Goal: Navigation & Orientation: Find specific page/section

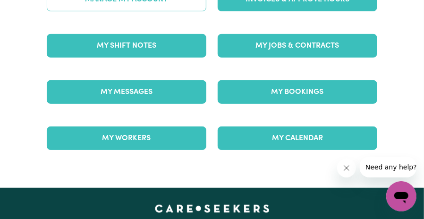
scroll to position [142, 0]
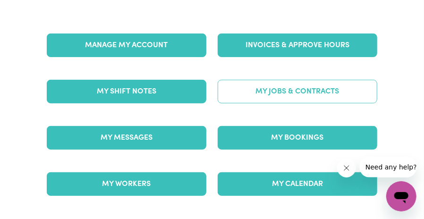
click at [280, 98] on link "My Jobs & Contracts" at bounding box center [298, 92] width 160 height 24
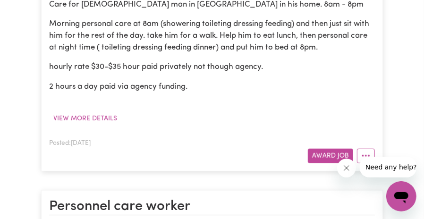
scroll to position [189, 0]
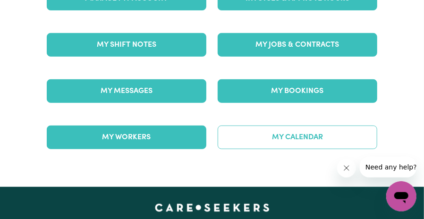
scroll to position [142, 0]
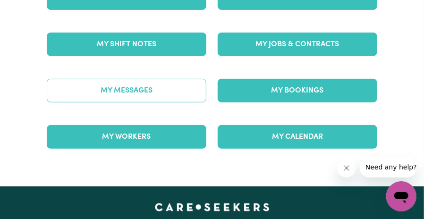
click at [126, 90] on link "My Messages" at bounding box center [127, 91] width 160 height 24
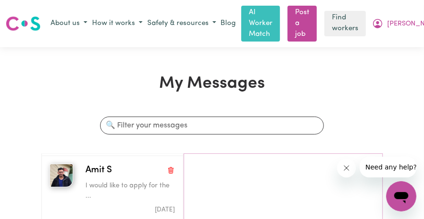
scroll to position [189, 0]
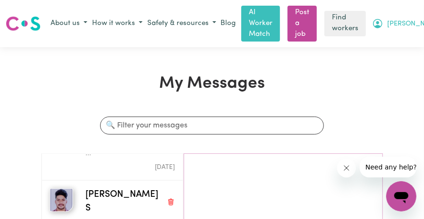
click at [407, 25] on span "[PERSON_NAME]" at bounding box center [414, 24] width 54 height 10
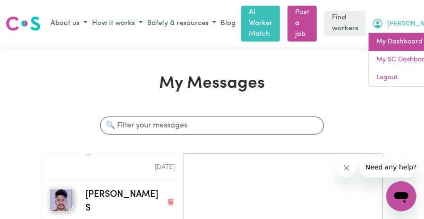
click at [382, 40] on link "My Dashboard" at bounding box center [406, 42] width 75 height 18
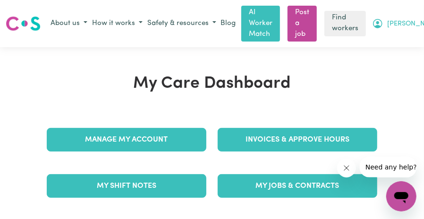
click at [401, 20] on span "[PERSON_NAME]" at bounding box center [414, 24] width 54 height 10
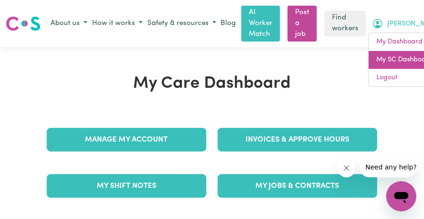
click at [378, 59] on link "My SC Dashboard" at bounding box center [406, 60] width 75 height 18
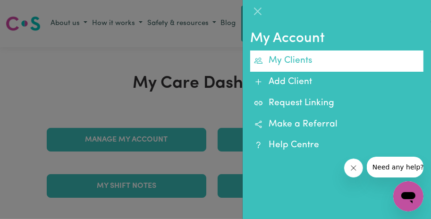
click at [287, 60] on link "My Clients" at bounding box center [336, 61] width 173 height 21
